Goal: Task Accomplishment & Management: Manage account settings

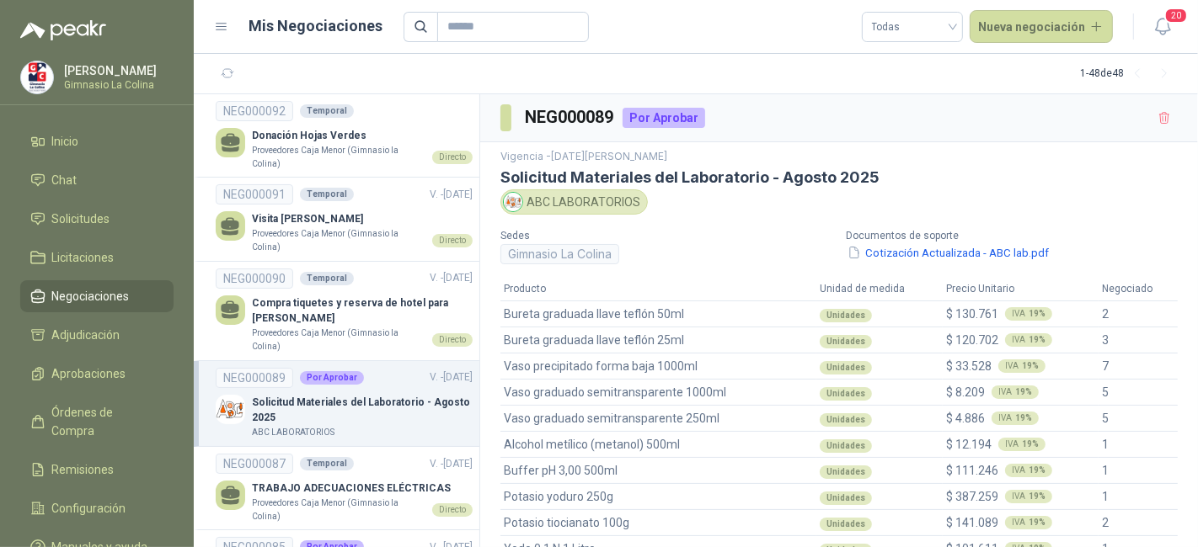
scroll to position [101, 0]
click at [111, 499] on span "Configuración" at bounding box center [89, 508] width 74 height 19
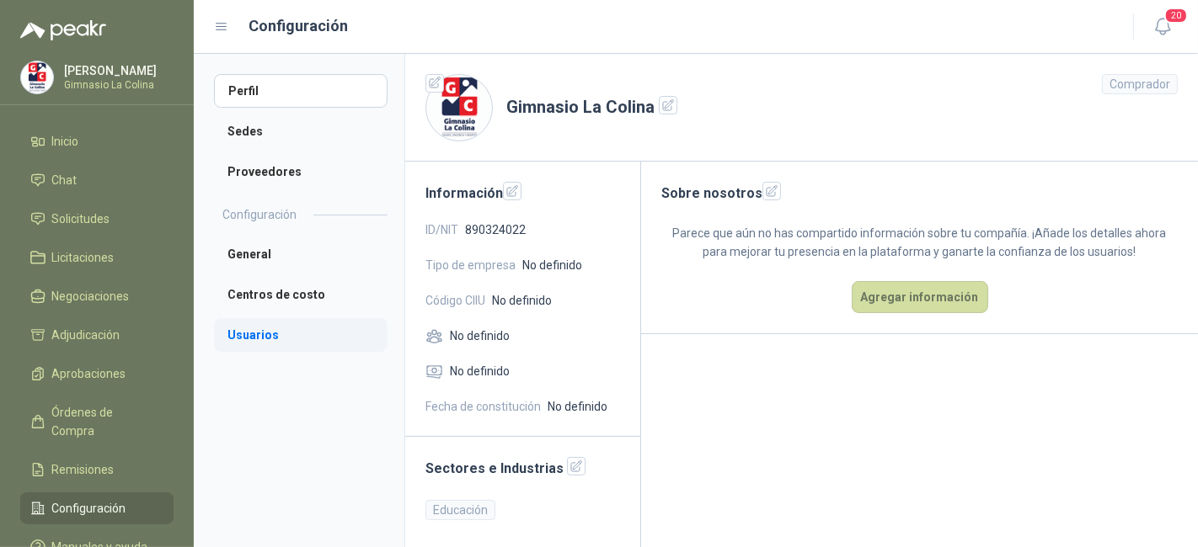
click at [291, 325] on li "Usuarios" at bounding box center [300, 335] width 173 height 34
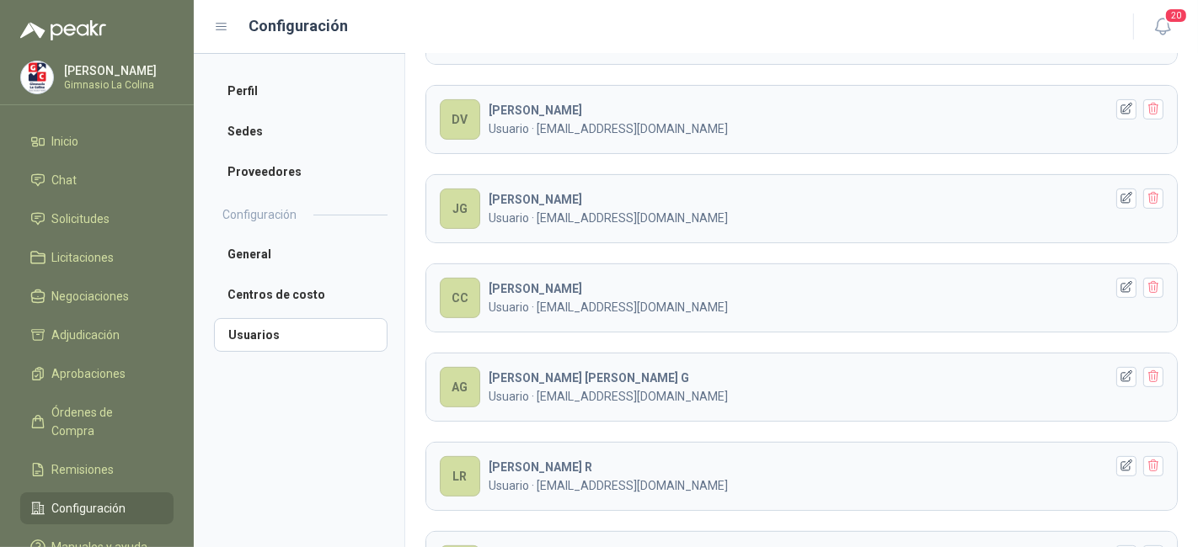
scroll to position [455, 0]
